Goal: Information Seeking & Learning: Learn about a topic

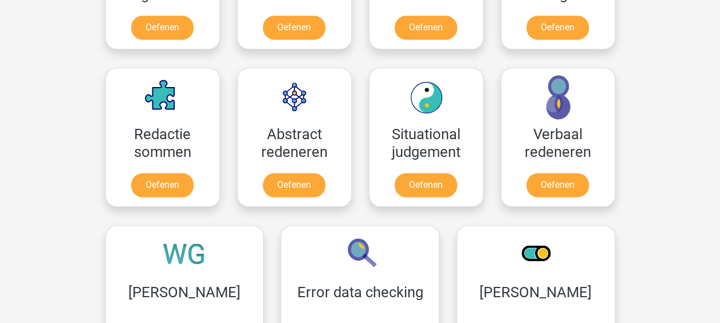
scroll to position [859, 0]
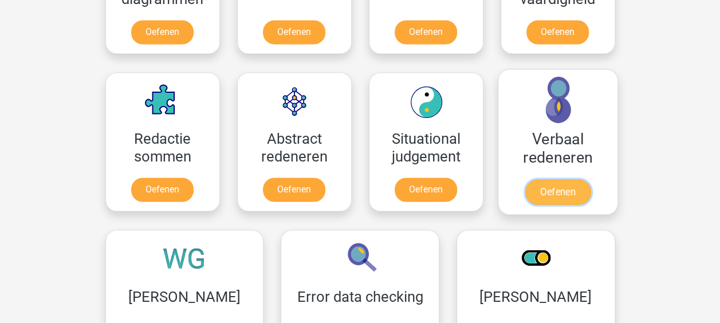
click at [537, 179] on link "Oefenen" at bounding box center [557, 191] width 65 height 25
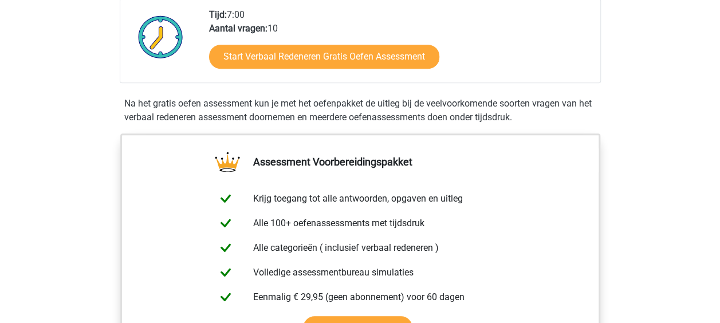
scroll to position [229, 0]
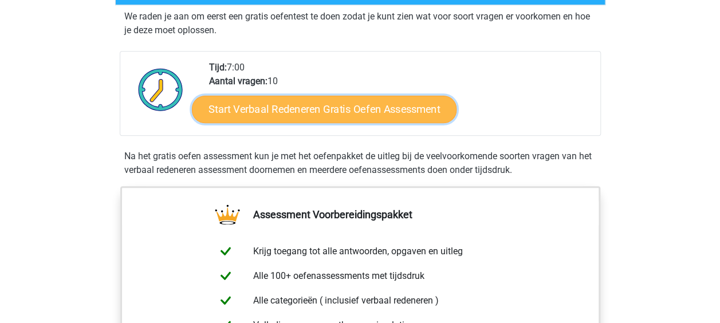
click at [384, 103] on link "Start Verbaal Redeneren Gratis Oefen Assessment" at bounding box center [324, 109] width 265 height 27
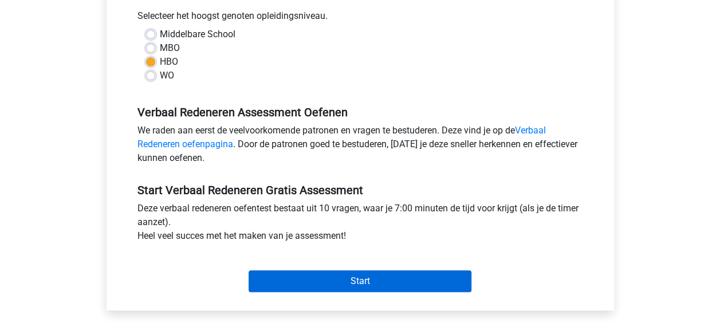
scroll to position [286, 0]
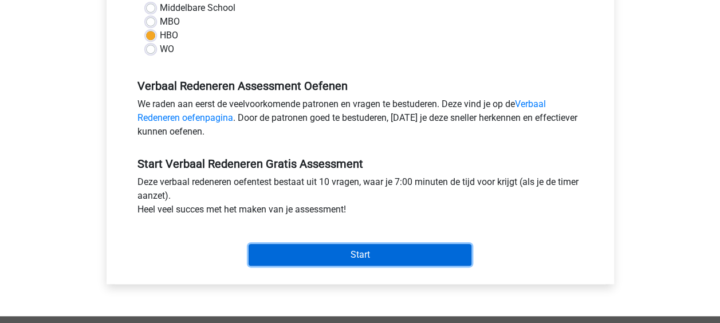
click at [371, 253] on input "Start" at bounding box center [360, 255] width 223 height 22
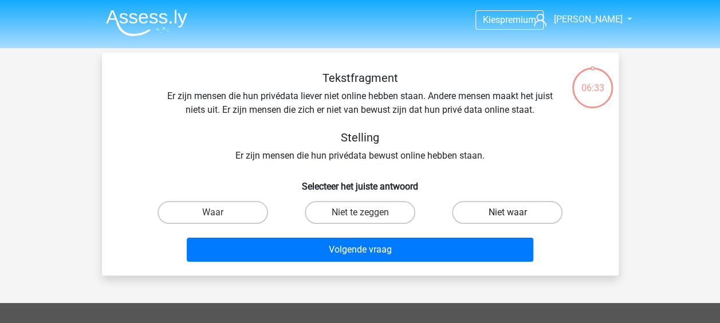
click at [499, 209] on label "Niet waar" at bounding box center [507, 212] width 111 height 23
click at [508, 213] on input "Niet waar" at bounding box center [511, 216] width 7 height 7
radio input "true"
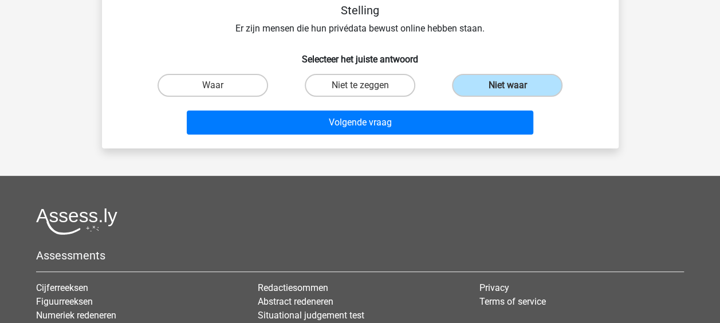
scroll to position [57, 0]
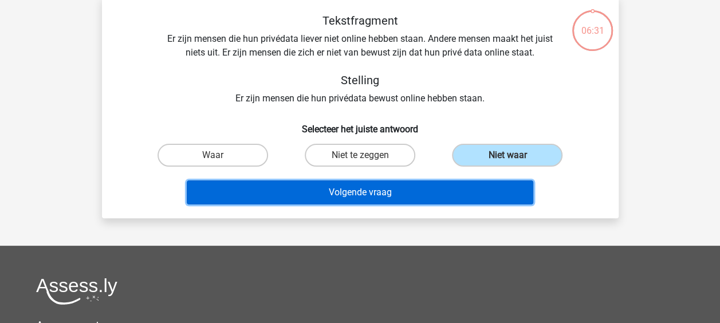
click at [457, 194] on button "Volgende vraag" at bounding box center [360, 192] width 347 height 24
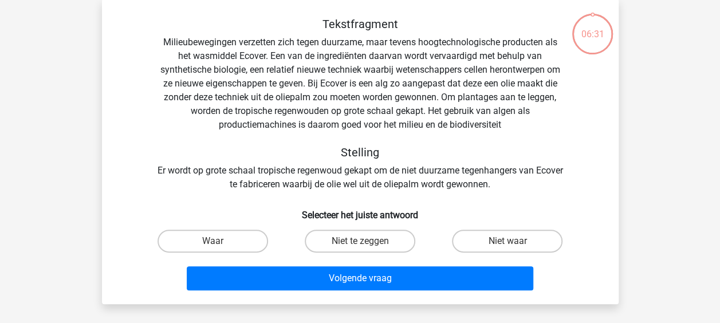
scroll to position [53, 0]
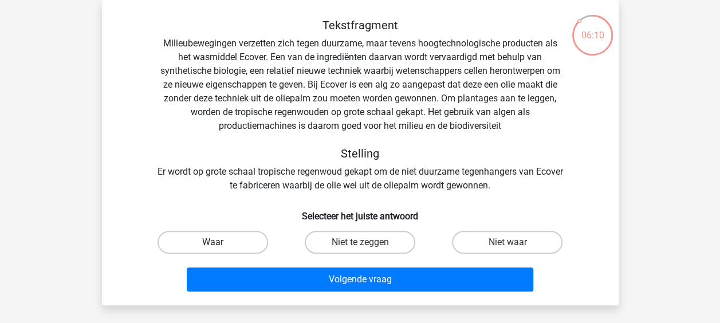
click at [193, 238] on label "Waar" at bounding box center [213, 242] width 111 height 23
click at [213, 242] on input "Waar" at bounding box center [216, 245] width 7 height 7
radio input "true"
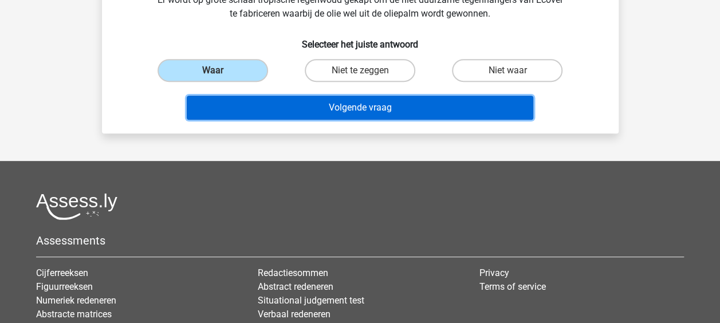
click at [277, 105] on button "Volgende vraag" at bounding box center [360, 108] width 347 height 24
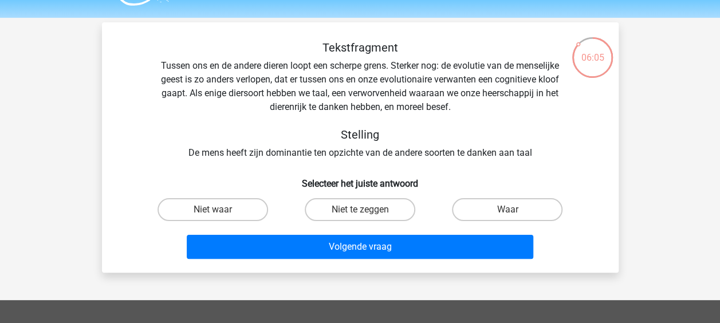
scroll to position [0, 0]
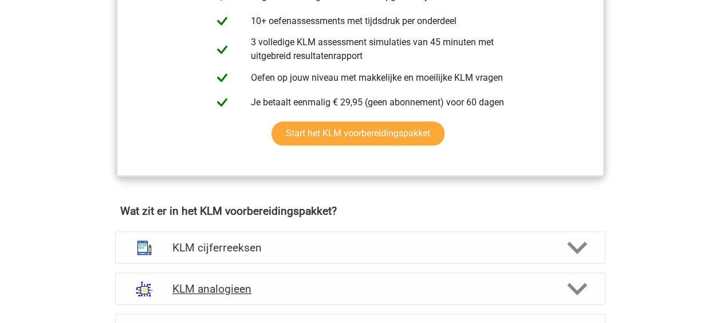
scroll to position [687, 0]
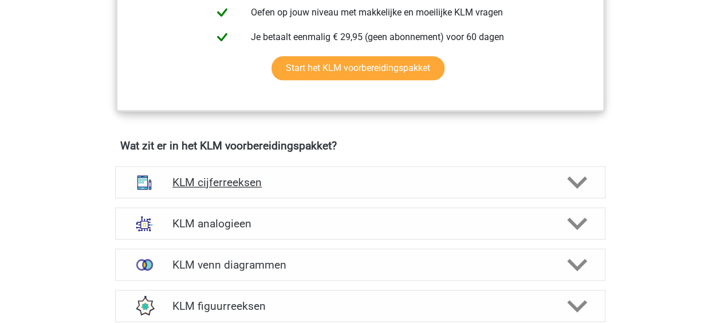
click at [181, 176] on h4 "KLM cijferreeksen" at bounding box center [359, 182] width 375 height 13
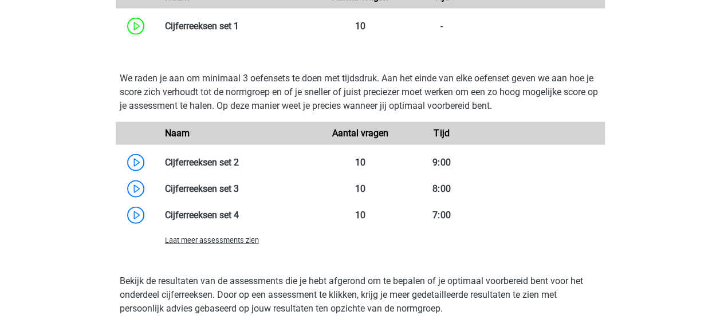
scroll to position [1203, 0]
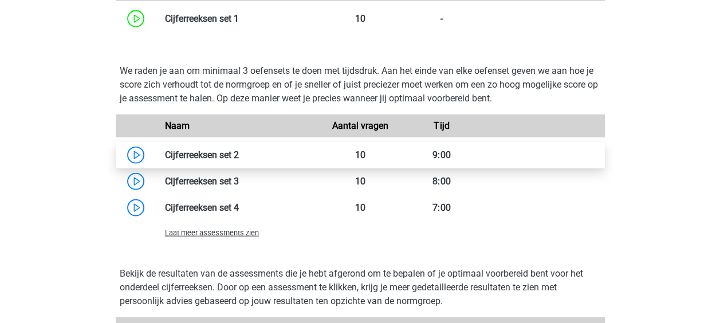
click at [239, 159] on link at bounding box center [239, 155] width 0 height 11
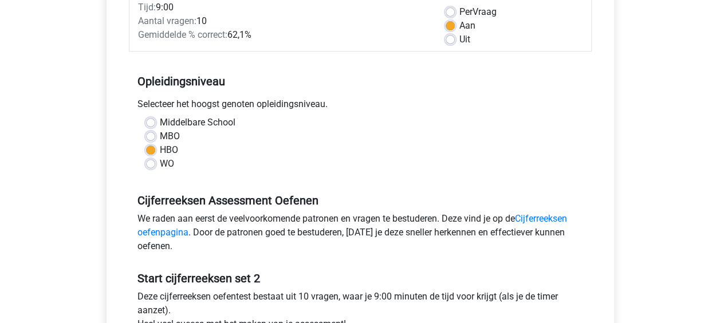
scroll to position [286, 0]
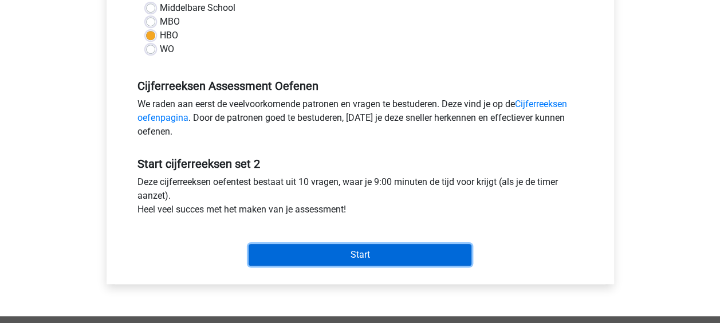
click at [412, 248] on input "Start" at bounding box center [360, 255] width 223 height 22
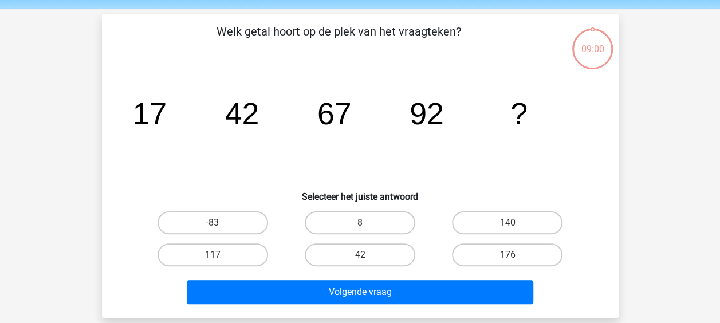
scroll to position [57, 0]
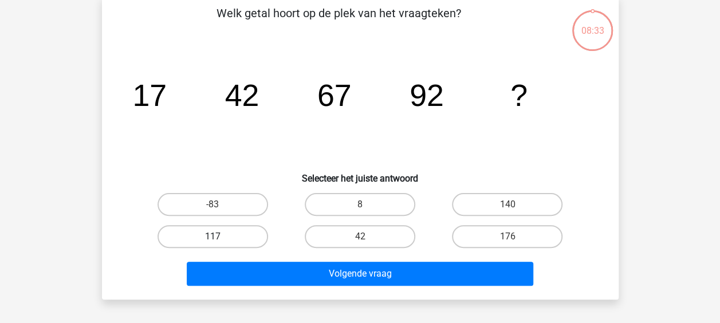
click at [239, 241] on label "117" at bounding box center [213, 236] width 111 height 23
click at [220, 241] on input "117" at bounding box center [216, 240] width 7 height 7
radio input "true"
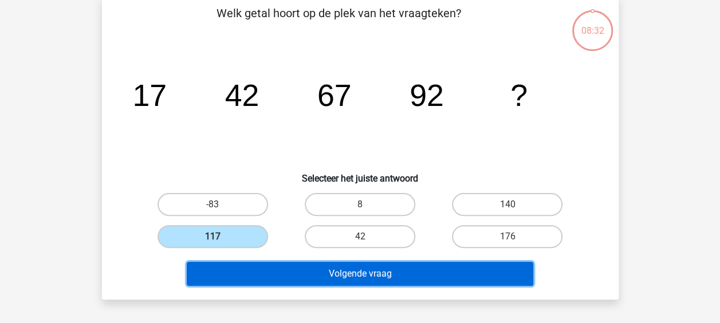
click at [319, 269] on button "Volgende vraag" at bounding box center [360, 274] width 347 height 24
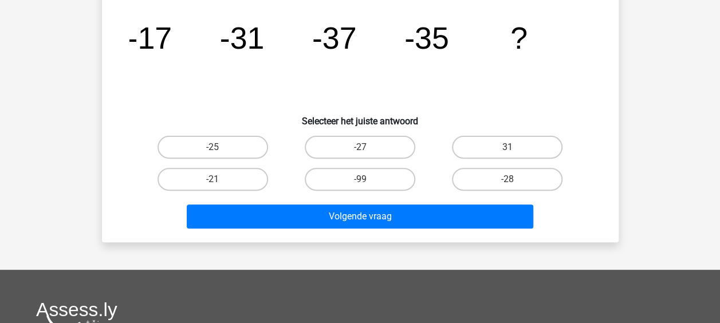
scroll to position [110, 0]
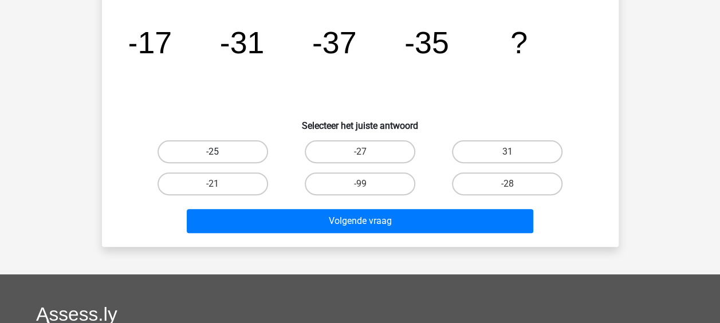
click at [247, 156] on label "-25" at bounding box center [213, 151] width 111 height 23
click at [220, 156] on input "-25" at bounding box center [216, 155] width 7 height 7
radio input "true"
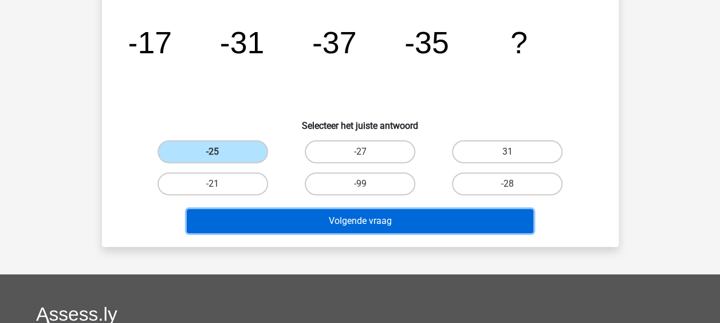
click at [281, 217] on button "Volgende vraag" at bounding box center [360, 221] width 347 height 24
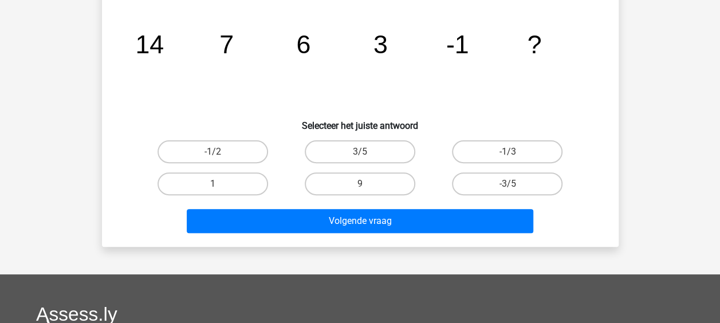
click at [598, 113] on h6 "Selecteer het juiste antwoord" at bounding box center [360, 121] width 480 height 20
drag, startPoint x: 599, startPoint y: 109, endPoint x: 628, endPoint y: 119, distance: 31.0
click at [605, 110] on div "Welk getal hoort op de plek van het vraagteken? image/svg+xml 14 7 6 3 -1 ? Sel…" at bounding box center [361, 95] width 508 height 286
click at [701, 121] on div "Kies premium marko hoven45@hetnet.nl" at bounding box center [360, 233] width 720 height 687
click at [249, 152] on label "-1/2" at bounding box center [213, 151] width 111 height 23
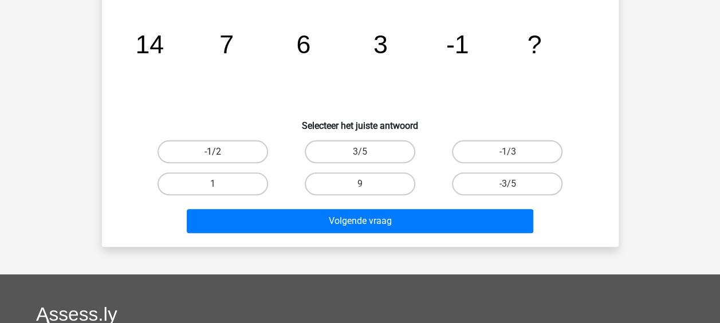
click at [220, 152] on input "-1/2" at bounding box center [216, 155] width 7 height 7
radio input "true"
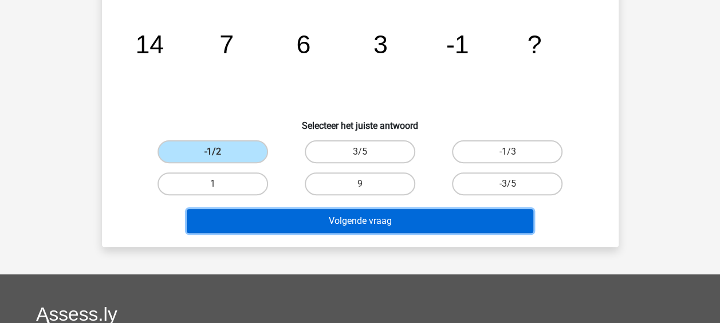
click at [284, 222] on button "Volgende vraag" at bounding box center [360, 221] width 347 height 24
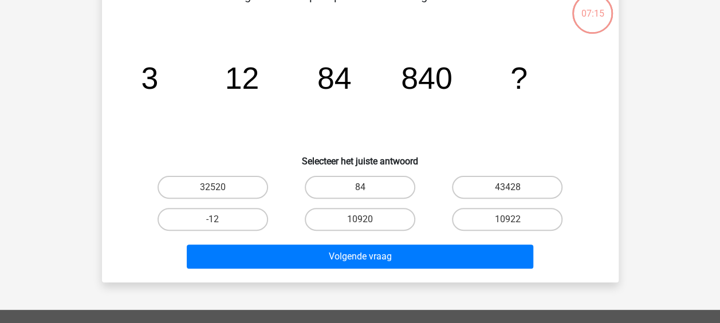
scroll to position [53, 0]
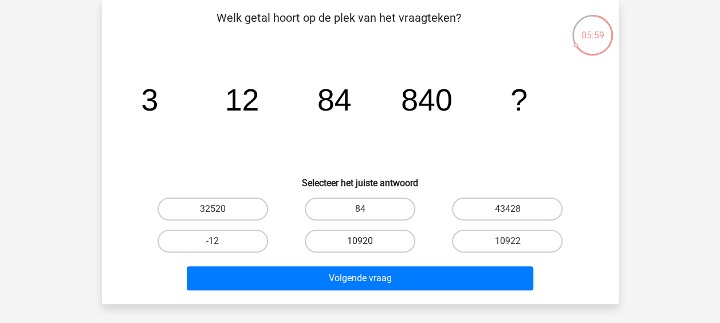
click at [356, 243] on label "10920" at bounding box center [360, 241] width 111 height 23
click at [360, 243] on input "10920" at bounding box center [363, 244] width 7 height 7
radio input "true"
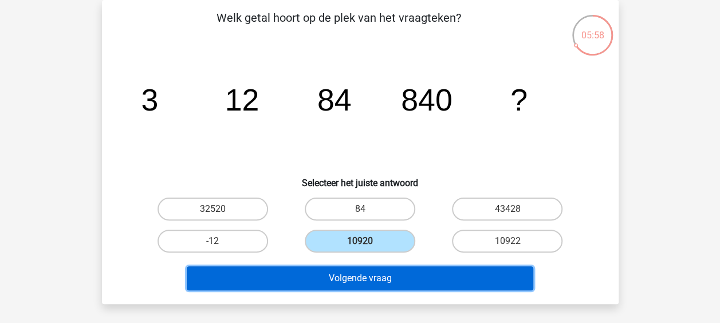
click at [360, 280] on button "Volgende vraag" at bounding box center [360, 278] width 347 height 24
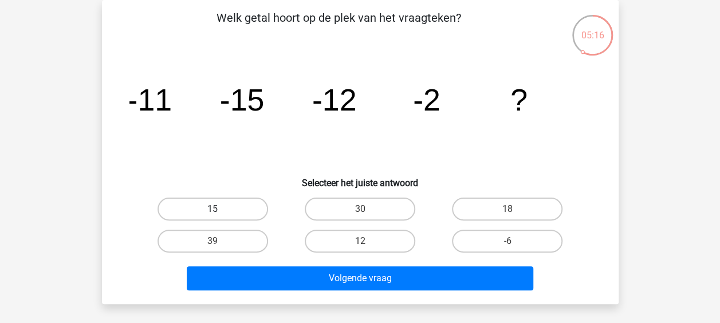
click at [204, 213] on label "15" at bounding box center [213, 209] width 111 height 23
click at [213, 213] on input "15" at bounding box center [216, 212] width 7 height 7
radio input "true"
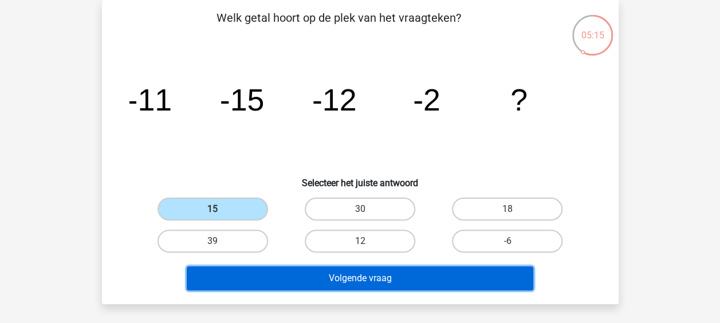
click at [274, 277] on button "Volgende vraag" at bounding box center [360, 278] width 347 height 24
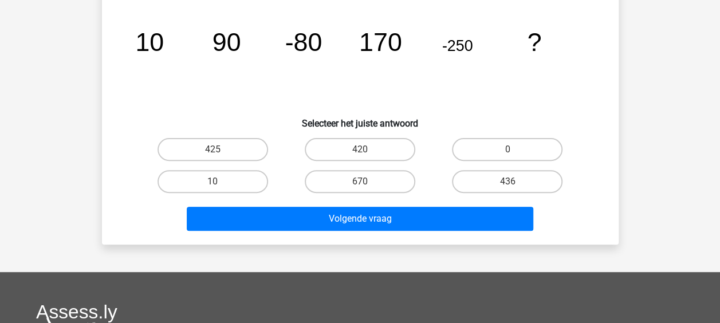
scroll to position [57, 0]
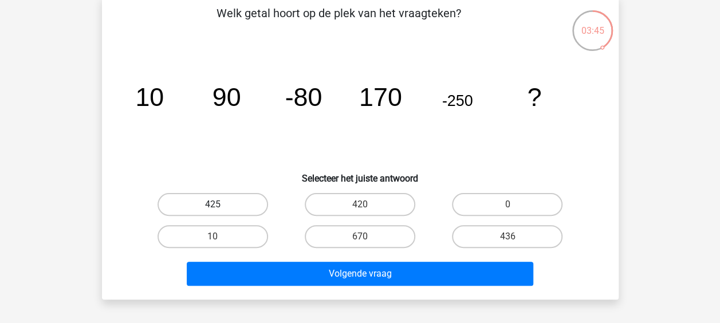
click at [229, 205] on label "425" at bounding box center [213, 204] width 111 height 23
click at [220, 205] on input "425" at bounding box center [216, 208] width 7 height 7
radio input "true"
click at [301, 246] on div "670" at bounding box center [360, 236] width 138 height 23
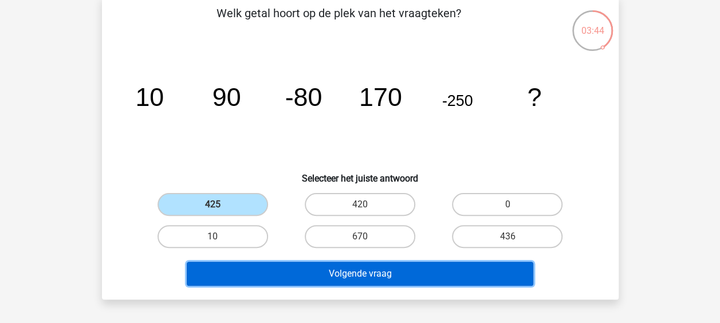
click at [285, 273] on button "Volgende vraag" at bounding box center [360, 274] width 347 height 24
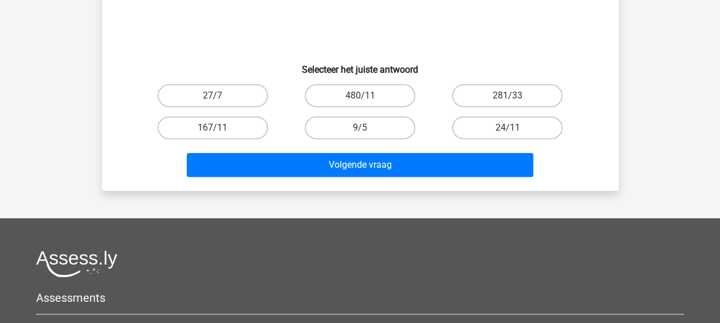
scroll to position [167, 0]
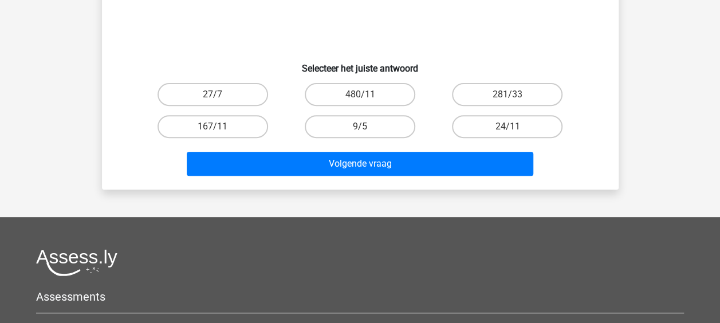
click at [509, 95] on input "281/33" at bounding box center [511, 98] width 7 height 7
radio input "true"
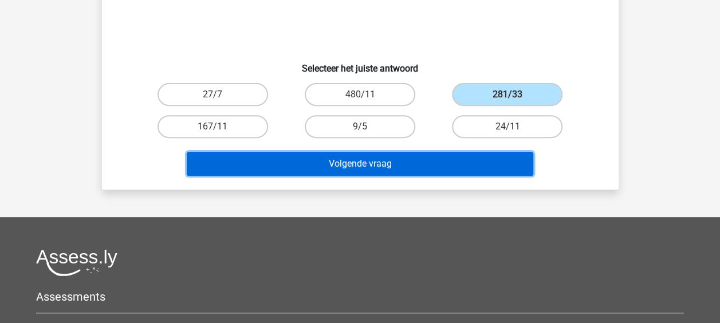
click at [434, 166] on button "Volgende vraag" at bounding box center [360, 164] width 347 height 24
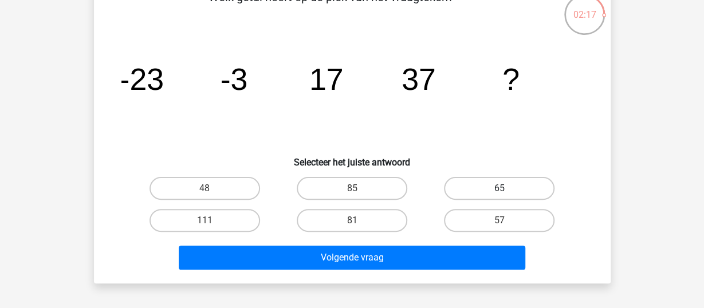
scroll to position [92, 0]
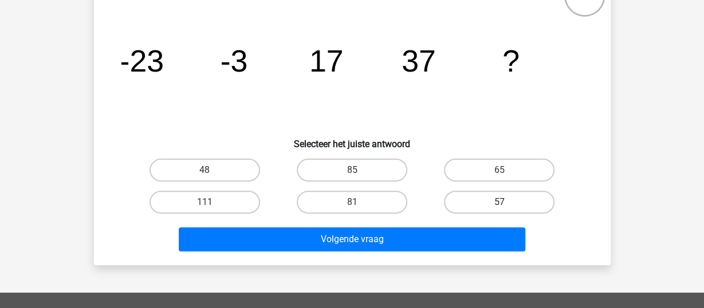
click at [489, 203] on label "57" at bounding box center [499, 202] width 111 height 23
click at [500, 203] on input "57" at bounding box center [503, 205] width 7 height 7
radio input "true"
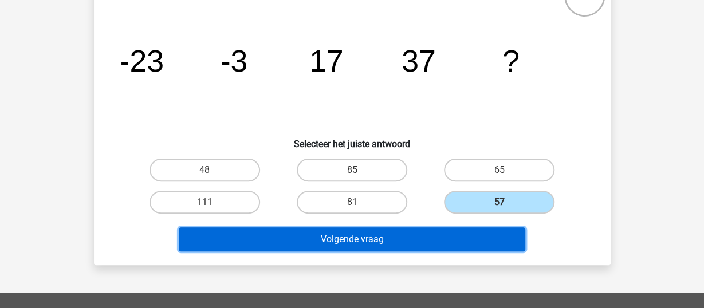
click at [437, 240] on button "Volgende vraag" at bounding box center [352, 239] width 347 height 24
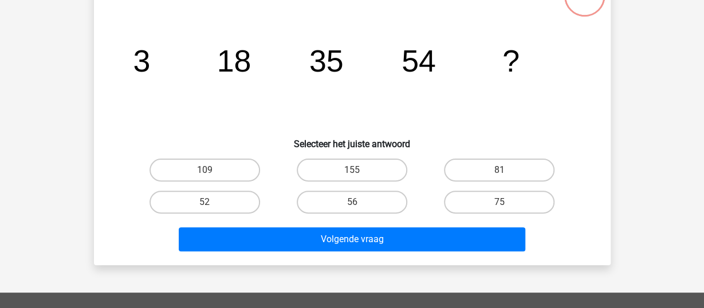
scroll to position [53, 0]
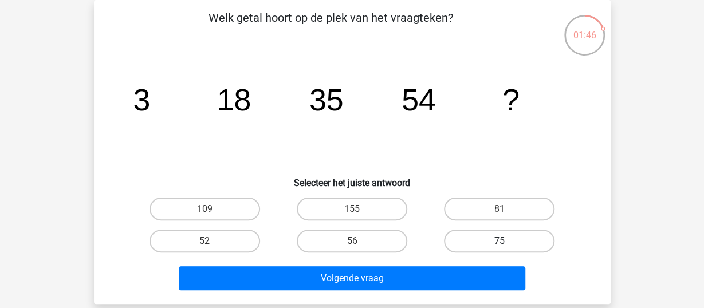
click at [495, 243] on label "75" at bounding box center [499, 241] width 111 height 23
click at [500, 243] on input "75" at bounding box center [503, 244] width 7 height 7
radio input "true"
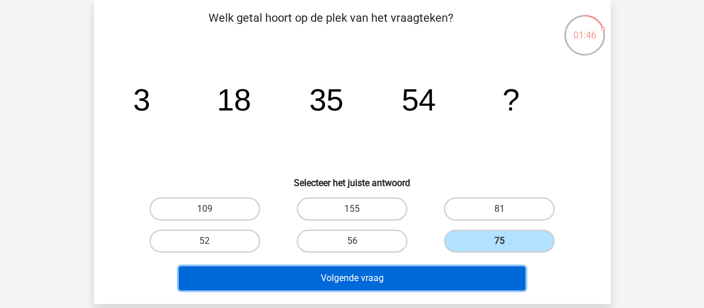
click at [449, 278] on button "Volgende vraag" at bounding box center [352, 278] width 347 height 24
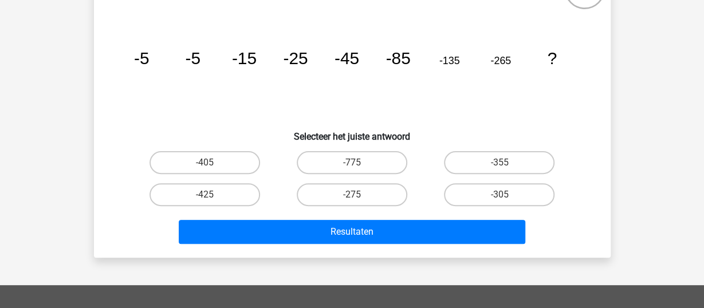
scroll to position [110, 0]
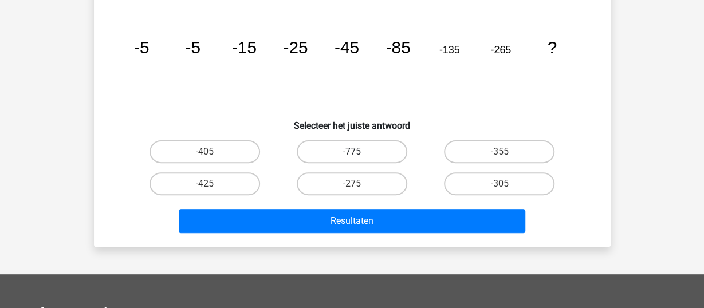
click at [323, 154] on label "-775" at bounding box center [352, 151] width 111 height 23
click at [352, 154] on input "-775" at bounding box center [355, 155] width 7 height 7
radio input "true"
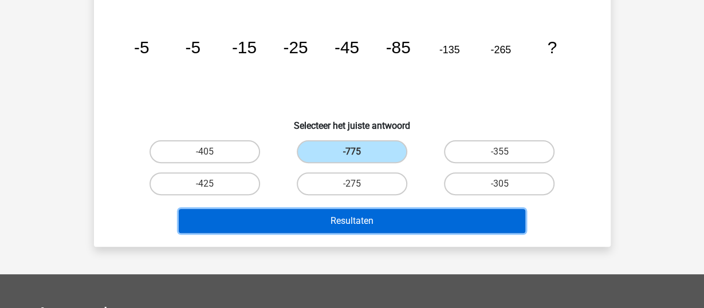
click at [351, 225] on button "Resultaten" at bounding box center [352, 221] width 347 height 24
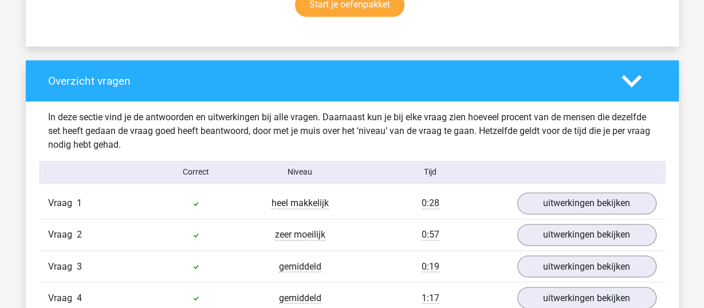
scroll to position [802, 0]
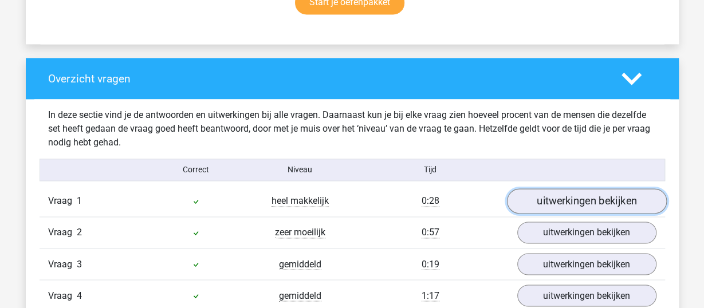
click at [585, 196] on link "uitwerkingen bekijken" at bounding box center [586, 200] width 160 height 25
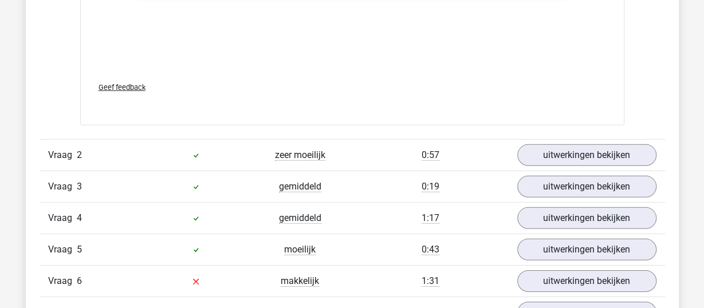
scroll to position [1604, 0]
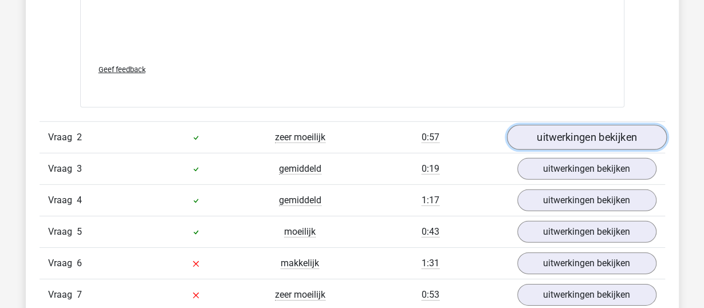
click at [597, 140] on link "uitwerkingen bekijken" at bounding box center [586, 137] width 160 height 25
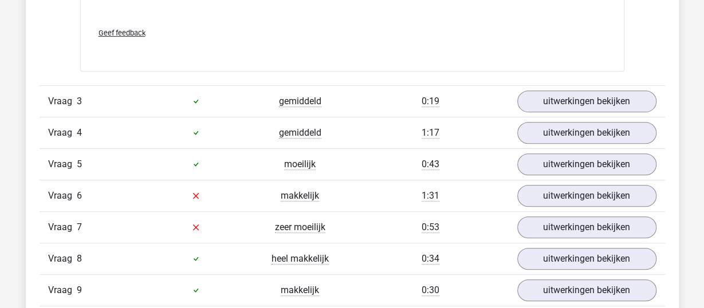
scroll to position [2406, 0]
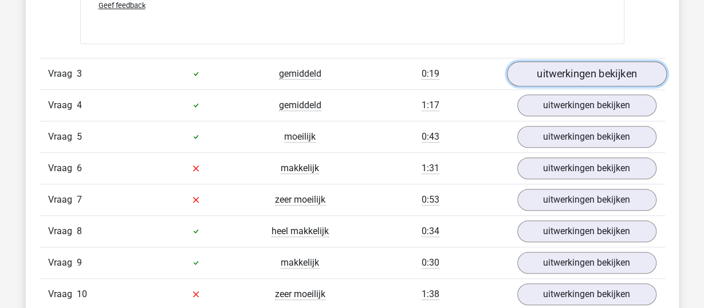
click at [566, 66] on link "uitwerkingen bekijken" at bounding box center [586, 73] width 160 height 25
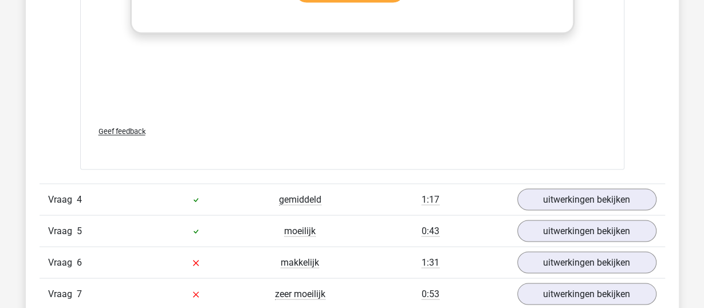
scroll to position [3036, 0]
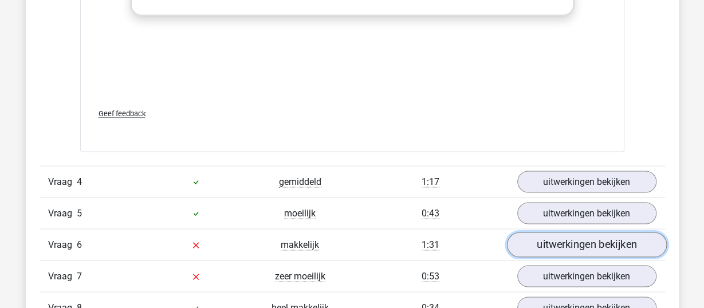
click at [551, 246] on link "uitwerkingen bekijken" at bounding box center [586, 244] width 160 height 25
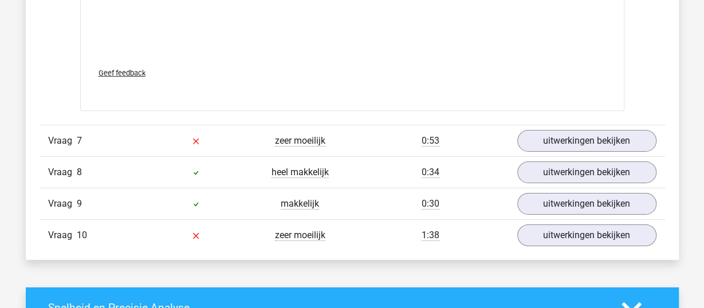
scroll to position [3879, 0]
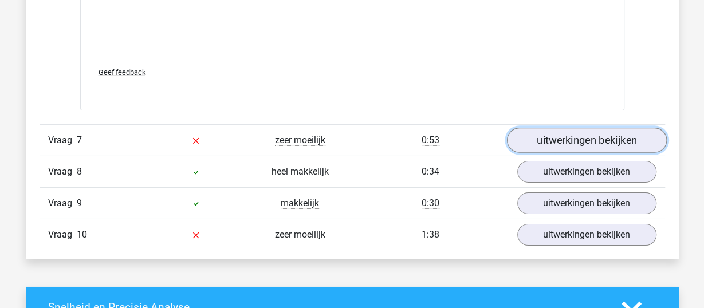
click at [590, 135] on link "uitwerkingen bekijken" at bounding box center [586, 140] width 160 height 25
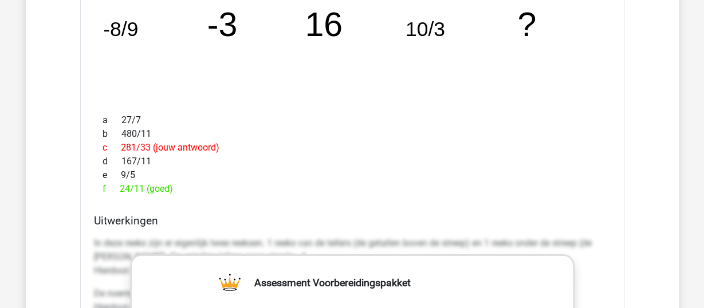
scroll to position [4108, 0]
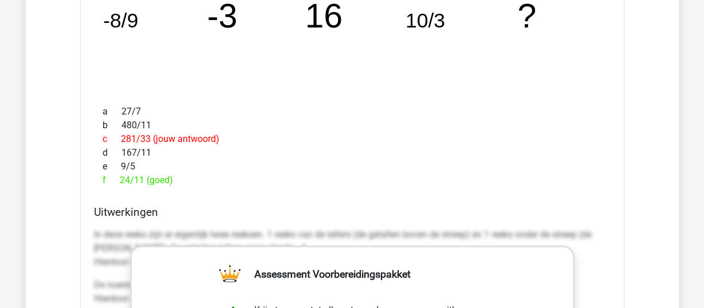
click at [445, 160] on div "e 9/5" at bounding box center [352, 167] width 517 height 14
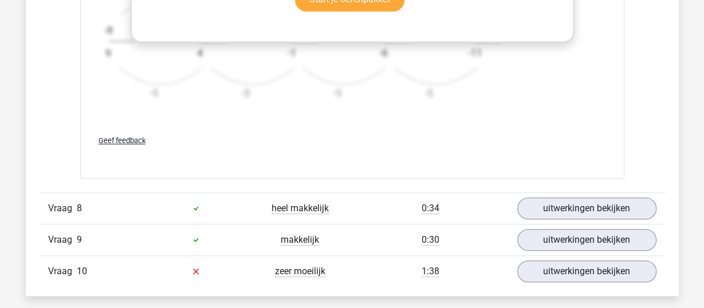
scroll to position [4567, 0]
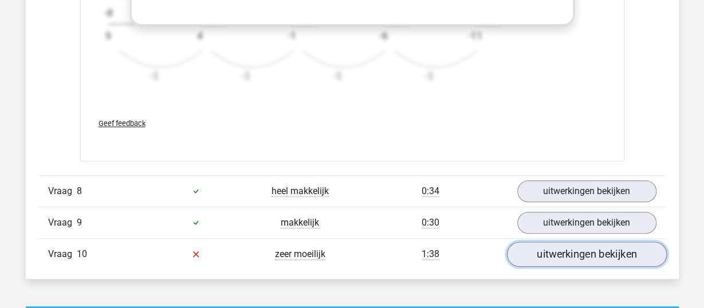
click at [559, 242] on link "uitwerkingen bekijken" at bounding box center [586, 254] width 160 height 25
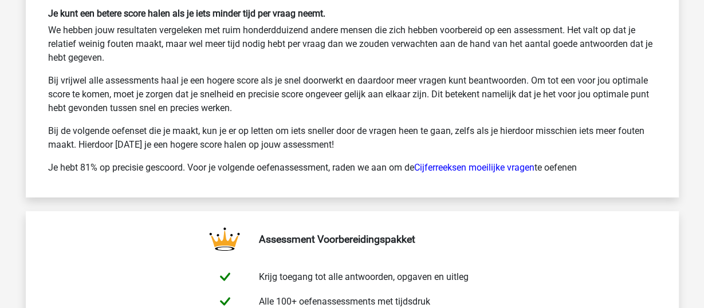
scroll to position [6002, 0]
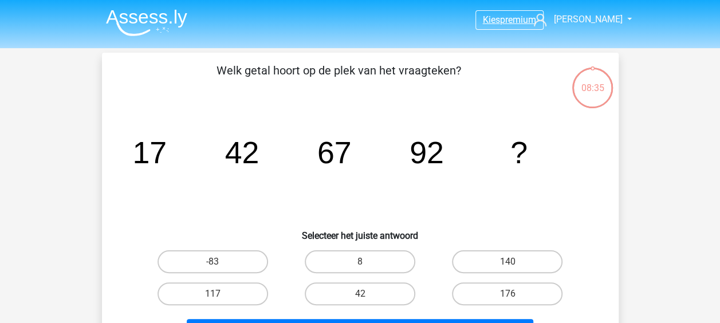
click at [493, 17] on span "Kies" at bounding box center [491, 19] width 17 height 11
